Goal: Transaction & Acquisition: Purchase product/service

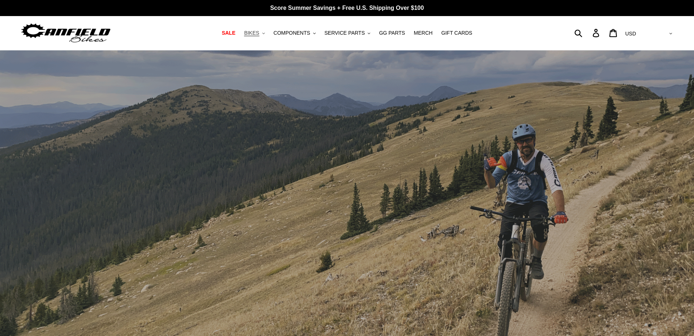
click at [259, 34] on span "BIKES" at bounding box center [251, 33] width 15 height 6
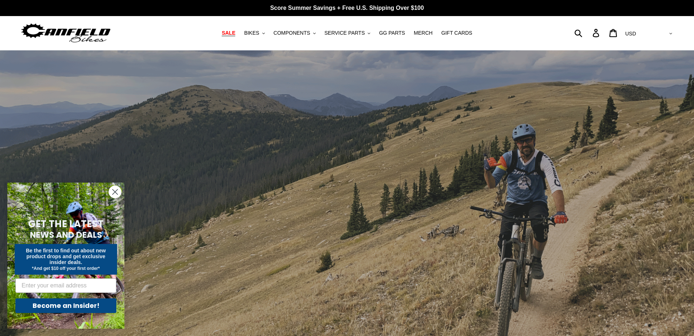
click at [235, 35] on span "SALE" at bounding box center [229, 33] width 14 height 6
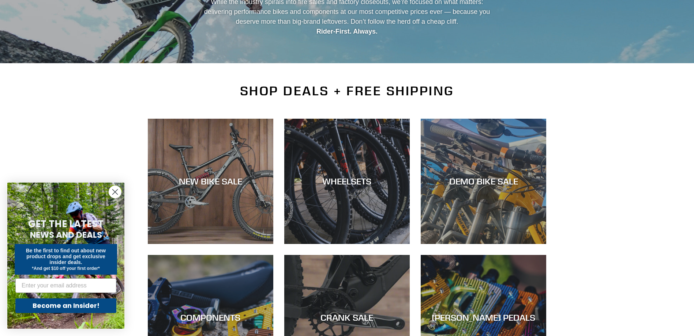
scroll to position [110, 0]
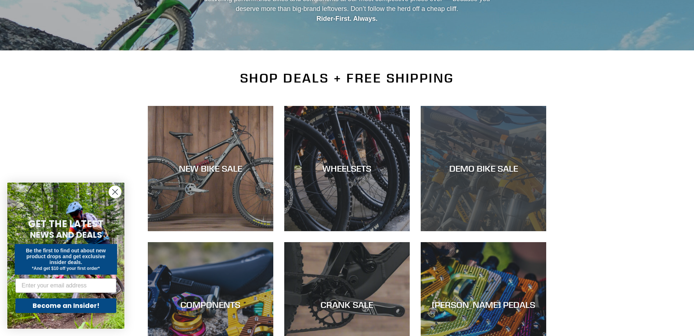
click at [473, 170] on div "DEMO BIKE SALE" at bounding box center [483, 168] width 125 height 11
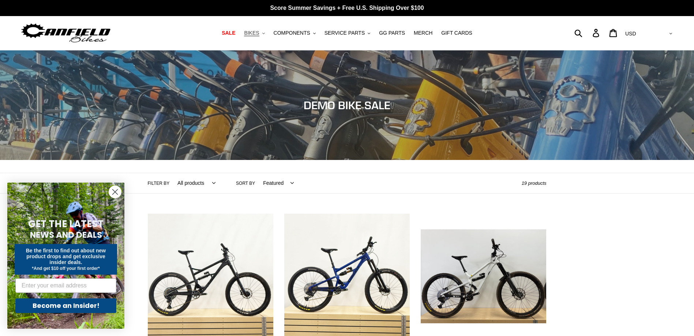
click at [259, 35] on span "BIKES" at bounding box center [251, 33] width 15 height 6
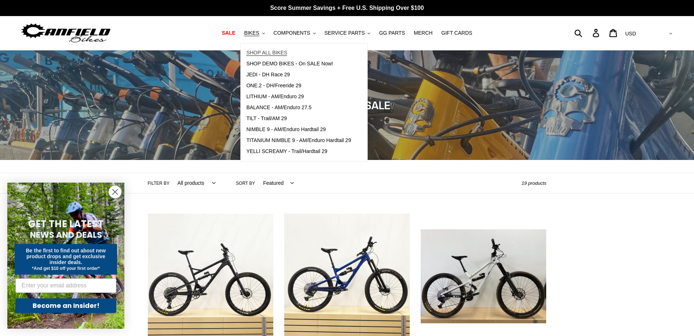
click at [271, 52] on span "SHOP ALL BIKES" at bounding box center [266, 53] width 41 height 6
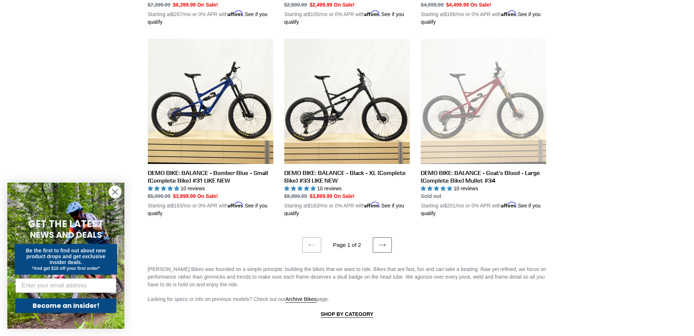
scroll to position [1463, 0]
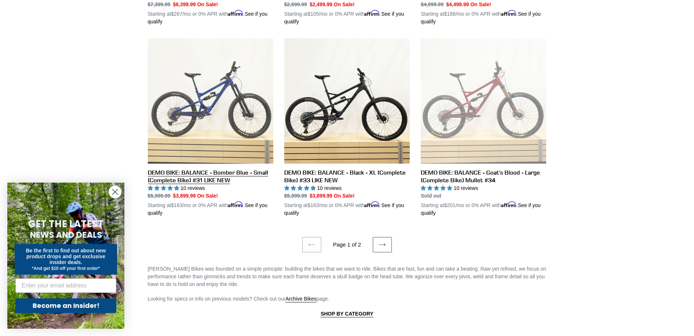
click at [193, 173] on link "DEMO BIKE: BALANCE - Bomber Blue - Small (Complete Bike) #31 LIKE NEW" at bounding box center [210, 127] width 125 height 179
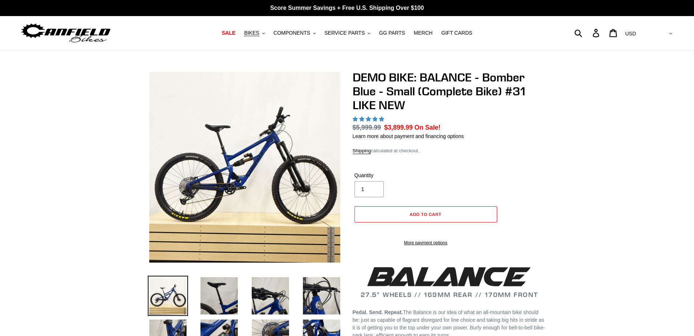
select select "highest-rating"
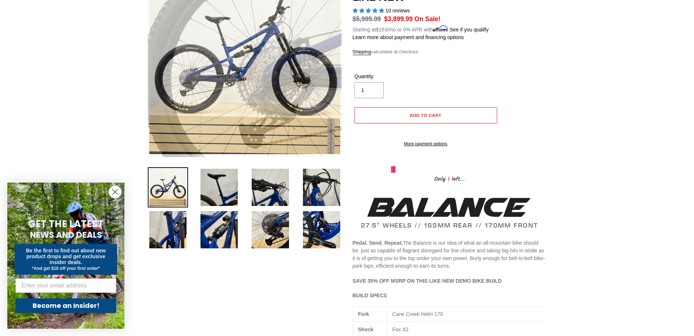
scroll to position [73, 0]
